Goal: Task Accomplishment & Management: Manage account settings

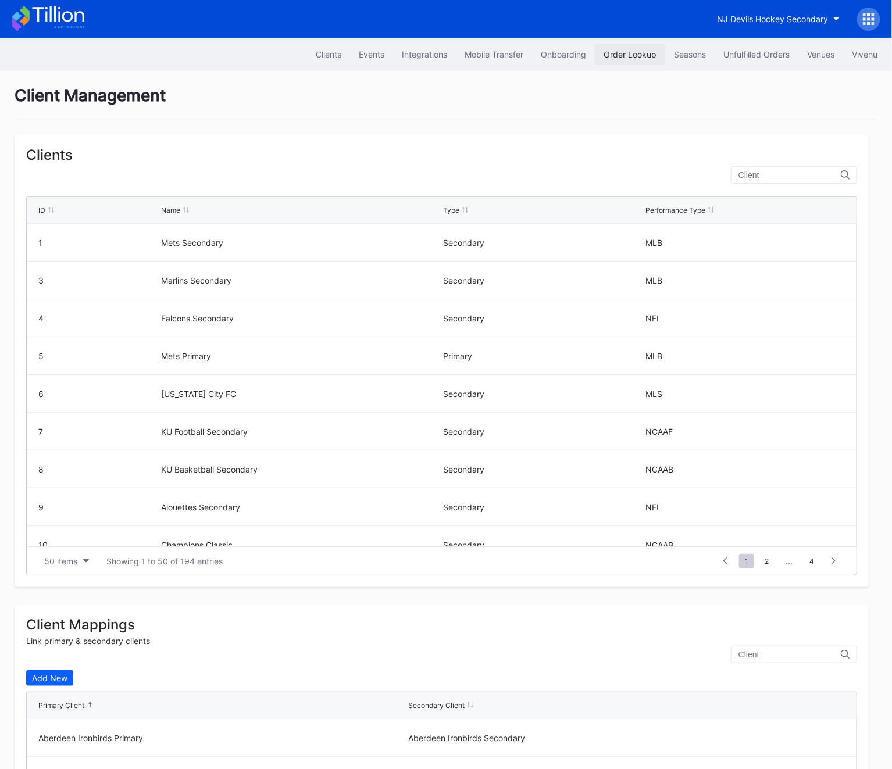
click at [628, 60] on button "Order Lookup" at bounding box center [630, 55] width 70 height 22
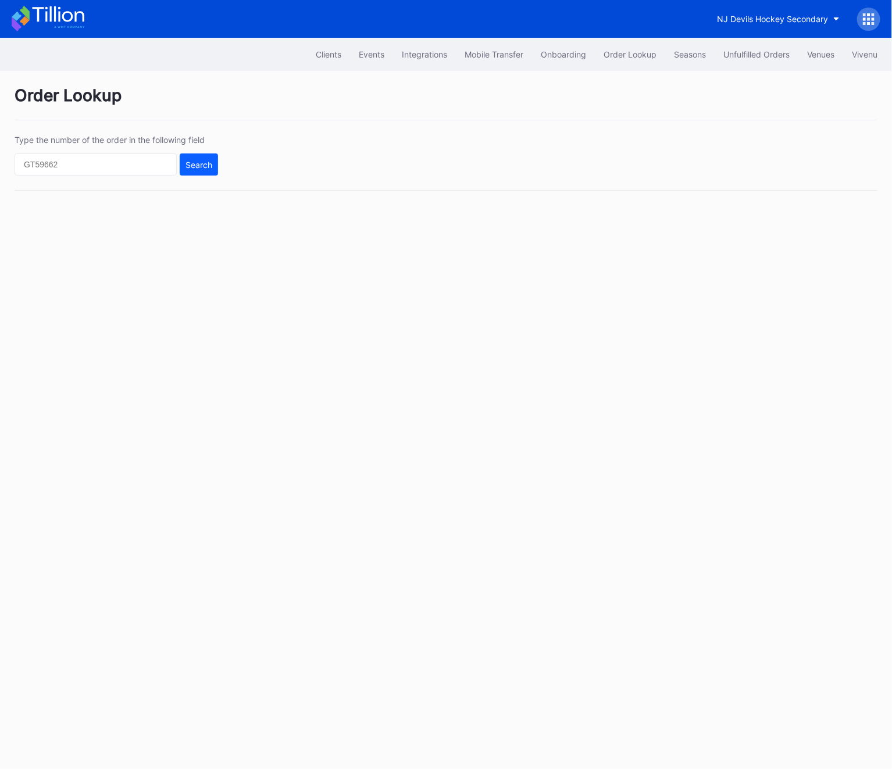
click at [44, 177] on div "Type the number of the order in the following field Search" at bounding box center [446, 163] width 863 height 56
click at [49, 177] on div "Type the number of the order in the following field Search" at bounding box center [446, 163] width 863 height 56
click at [49, 170] on input "text" at bounding box center [96, 164] width 162 height 22
paste input "ALRC83T8YX"
type input "ALRC83T8YX"
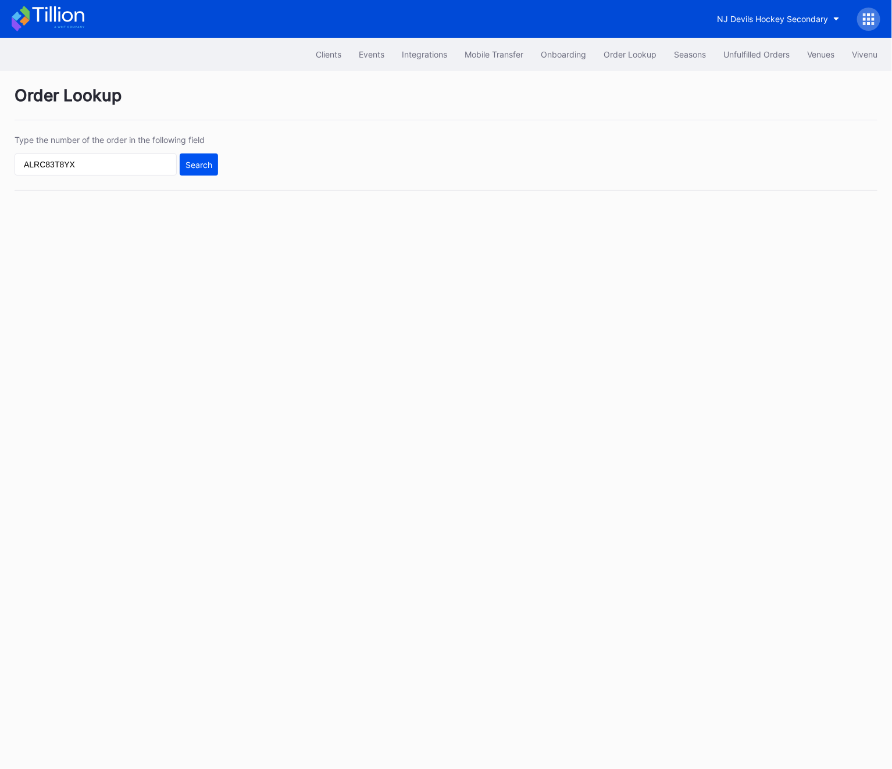
click at [210, 157] on button "Search" at bounding box center [199, 164] width 38 height 22
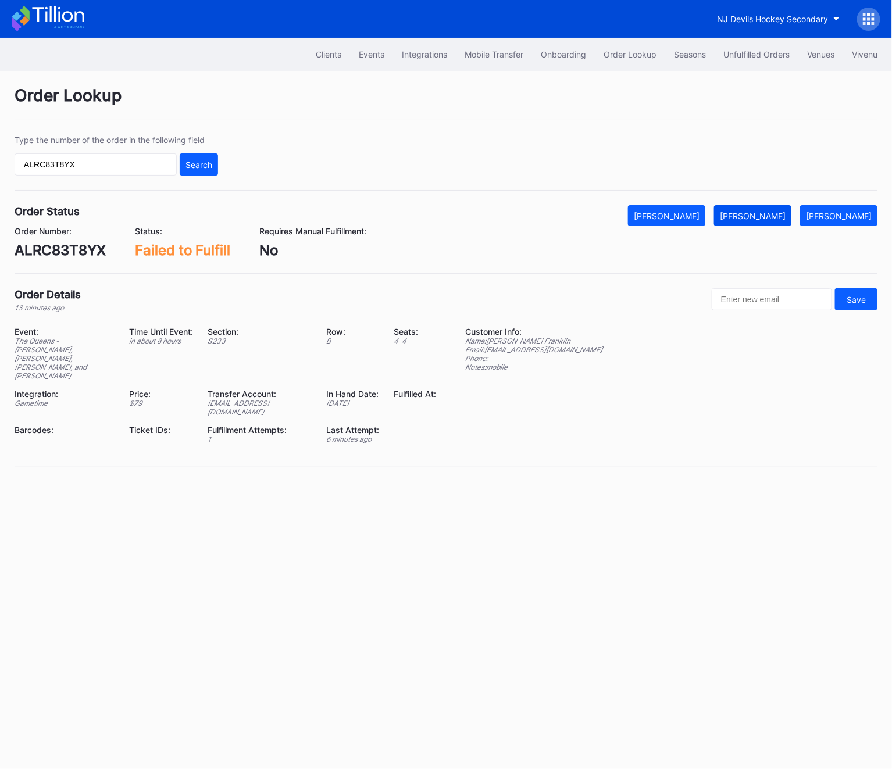
click at [772, 207] on button "[PERSON_NAME]" at bounding box center [752, 215] width 77 height 21
click at [731, 46] on button "Unfulfilled Orders" at bounding box center [756, 55] width 84 height 22
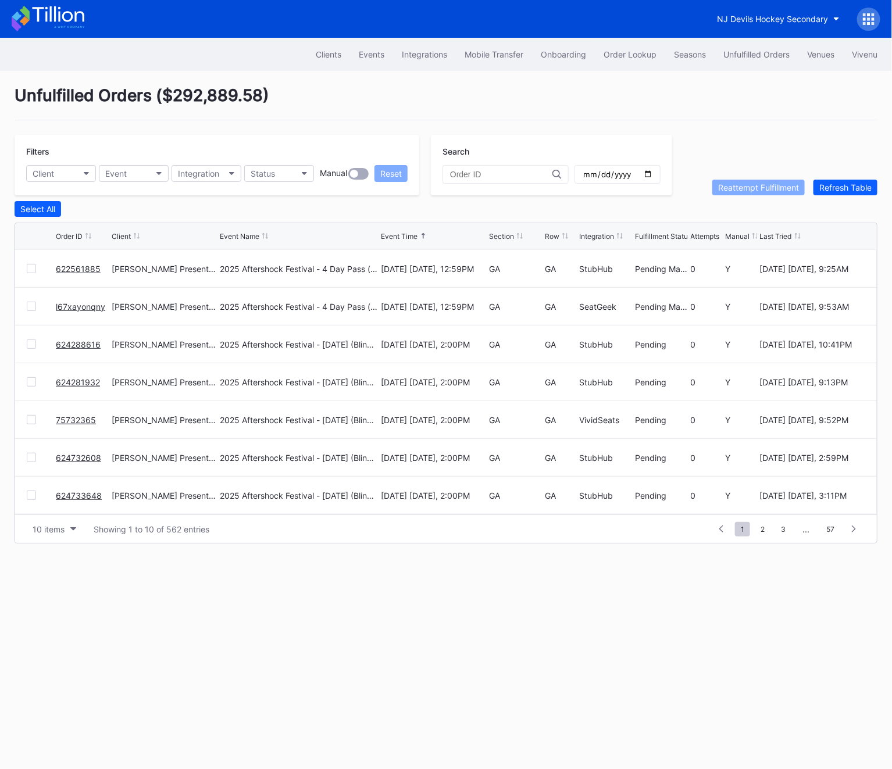
click at [844, 158] on div "Filters Client Event Integration Status Manual Reset Search Reattempt Fulfillme…" at bounding box center [446, 165] width 863 height 60
click at [844, 190] on div "Refresh Table" at bounding box center [845, 188] width 52 height 10
click at [765, 527] on span "2" at bounding box center [762, 529] width 16 height 15
click at [765, 527] on span "3" at bounding box center [762, 529] width 16 height 15
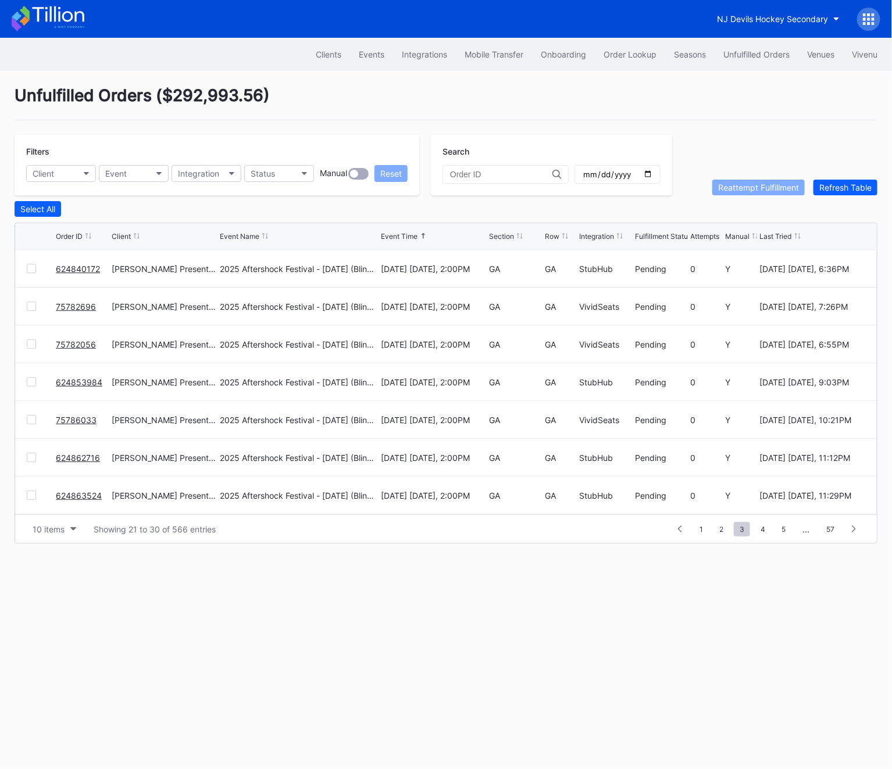
click at [765, 527] on span "4" at bounding box center [762, 529] width 16 height 15
click at [765, 527] on span "5" at bounding box center [763, 529] width 16 height 15
click at [765, 527] on span "6" at bounding box center [763, 529] width 16 height 15
click at [765, 527] on span "7" at bounding box center [763, 529] width 16 height 15
click at [765, 527] on span "8" at bounding box center [763, 529] width 16 height 15
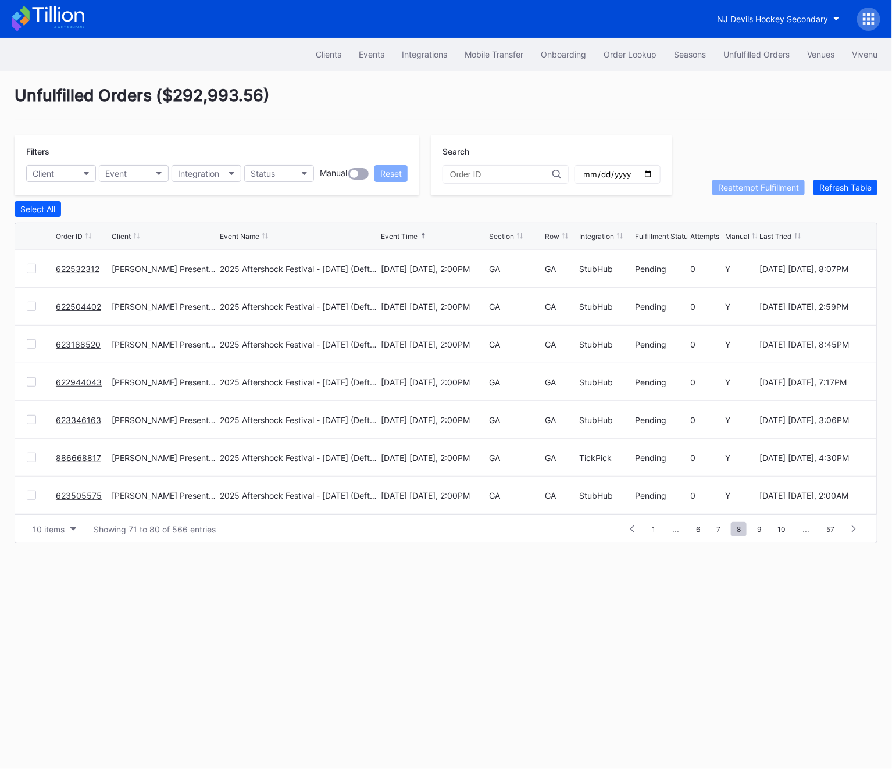
click at [765, 527] on span "9" at bounding box center [759, 529] width 16 height 15
click at [765, 527] on span "10" at bounding box center [758, 529] width 20 height 15
click at [765, 527] on span "11" at bounding box center [758, 529] width 19 height 15
click at [765, 527] on span "13" at bounding box center [757, 529] width 20 height 15
click at [765, 527] on span "14" at bounding box center [757, 529] width 20 height 15
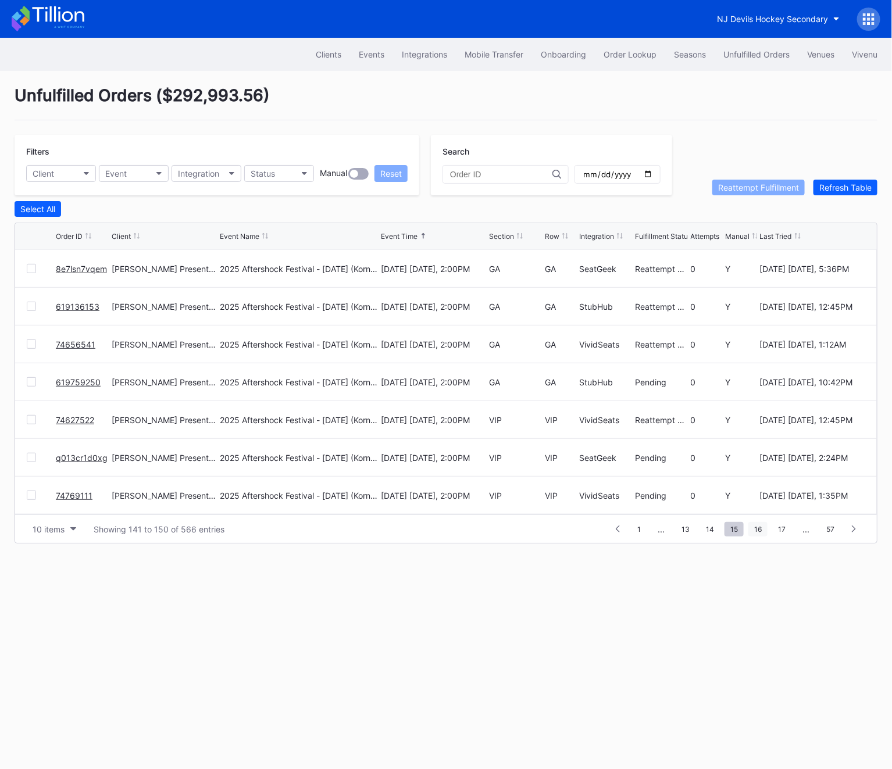
click at [765, 526] on span "16" at bounding box center [757, 529] width 19 height 15
click at [765, 526] on span "17" at bounding box center [757, 529] width 19 height 15
click at [765, 526] on span "19" at bounding box center [756, 529] width 19 height 15
click at [765, 526] on span "20" at bounding box center [757, 529] width 20 height 15
click at [765, 526] on span "21" at bounding box center [756, 529] width 19 height 15
